Goal: Check status

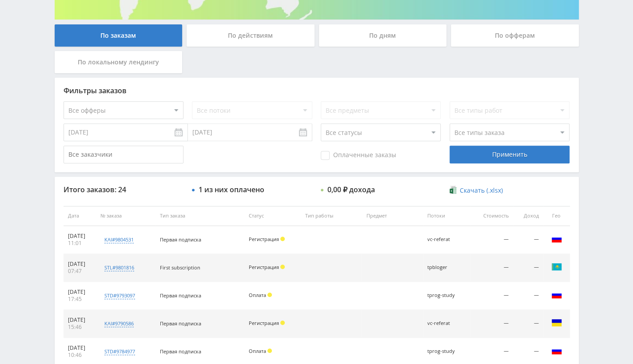
scroll to position [157, 0]
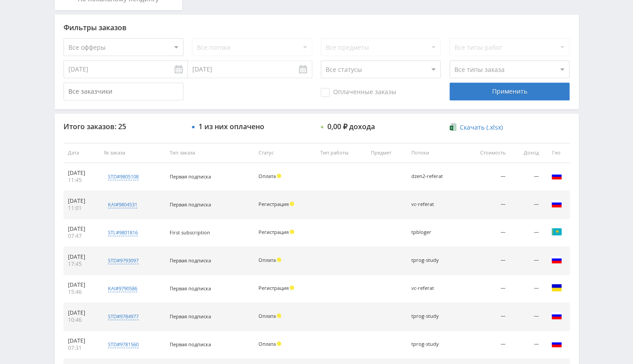
scroll to position [222, 0]
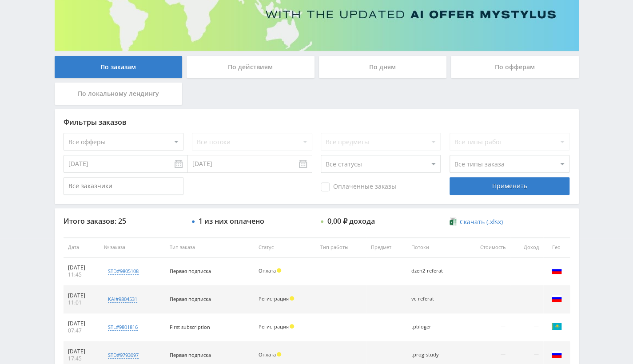
scroll to position [133, 0]
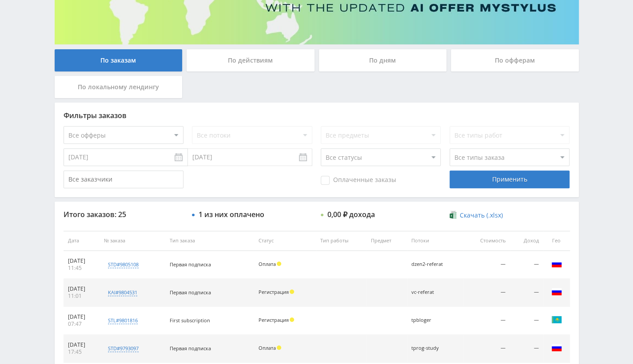
scroll to position [134, 0]
